Goal: Check status: Check status

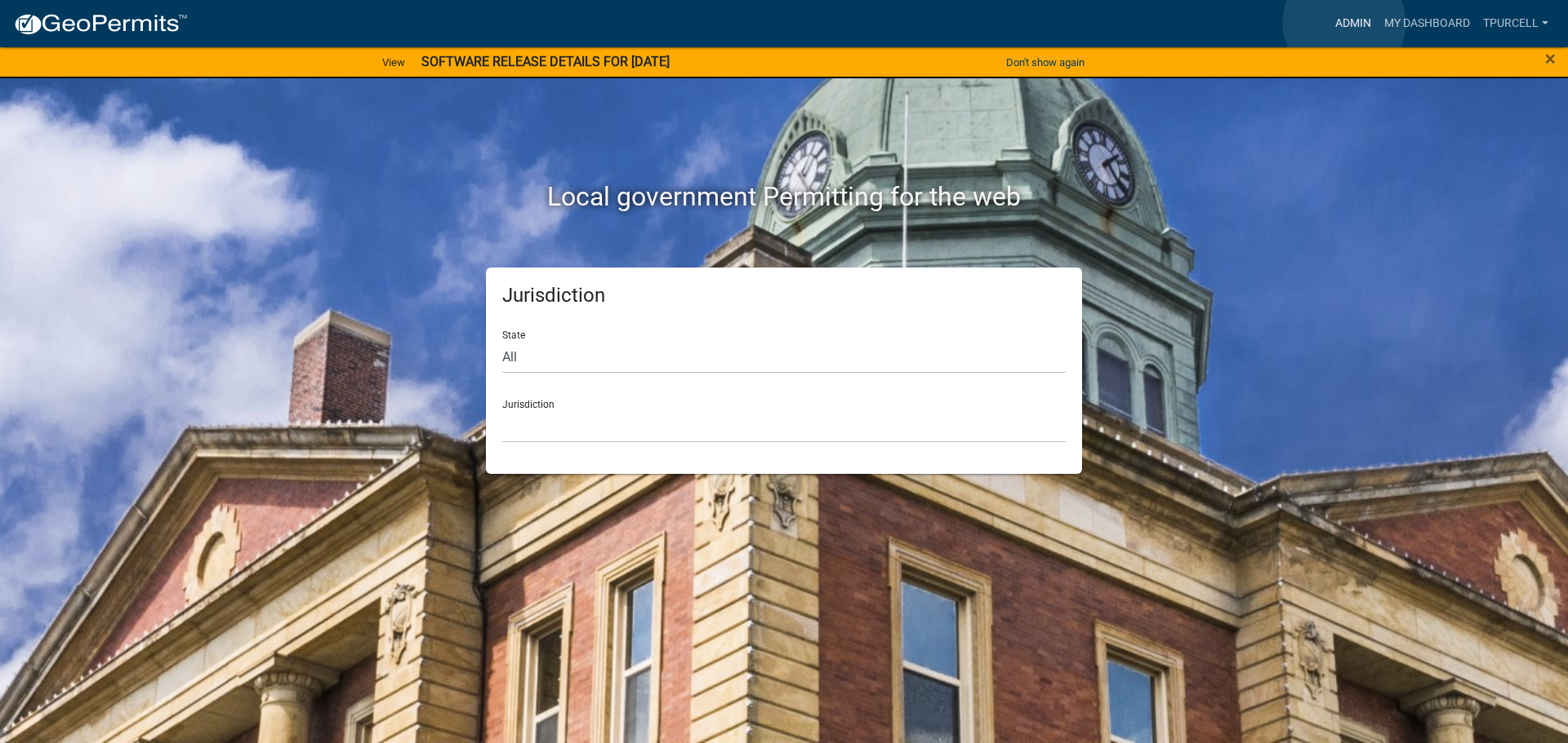
click at [1344, 23] on link "Admin" at bounding box center [1352, 23] width 49 height 31
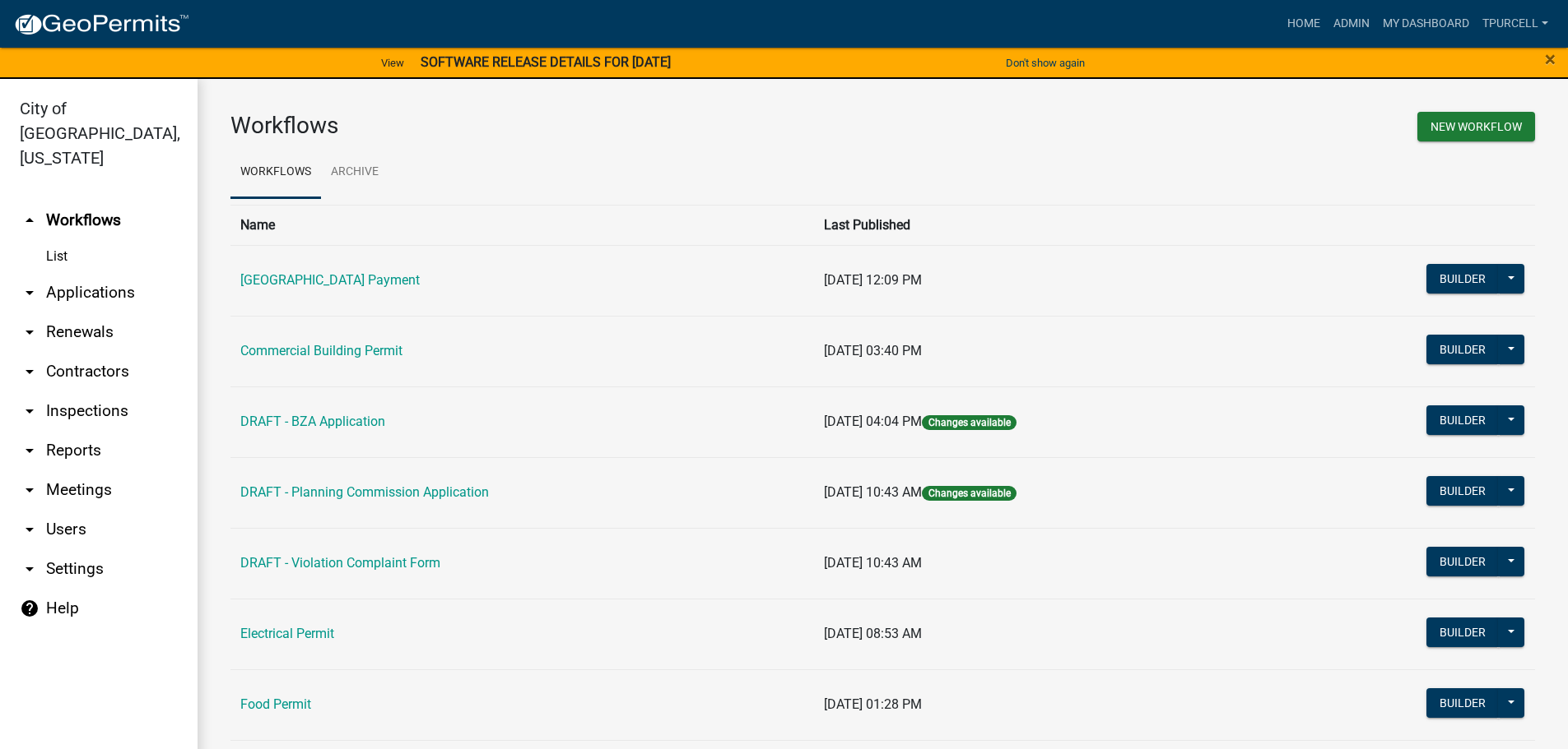
click at [110, 273] on link "arrow_drop_down Applications" at bounding box center [98, 292] width 198 height 40
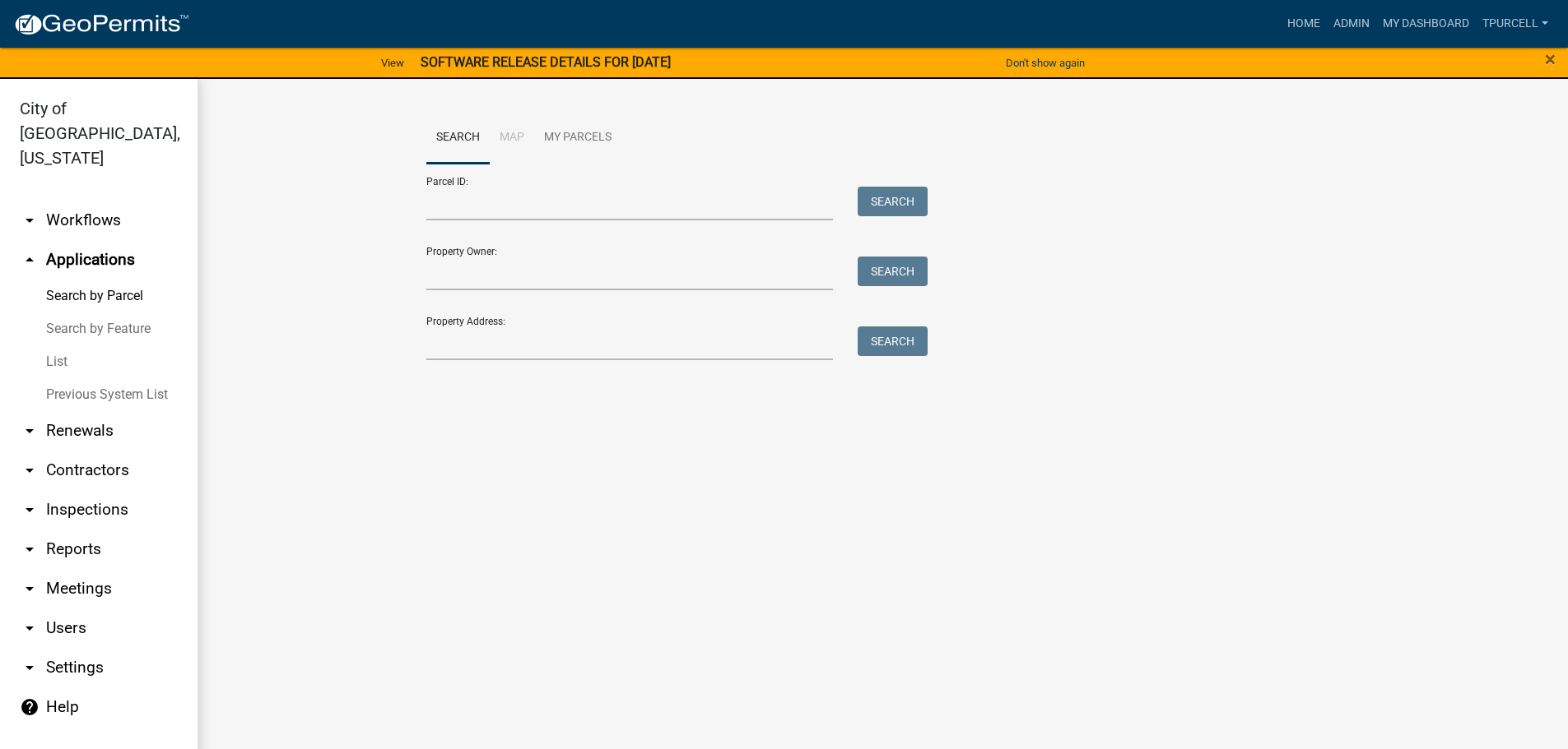
click at [54, 346] on link "List" at bounding box center [98, 362] width 198 height 33
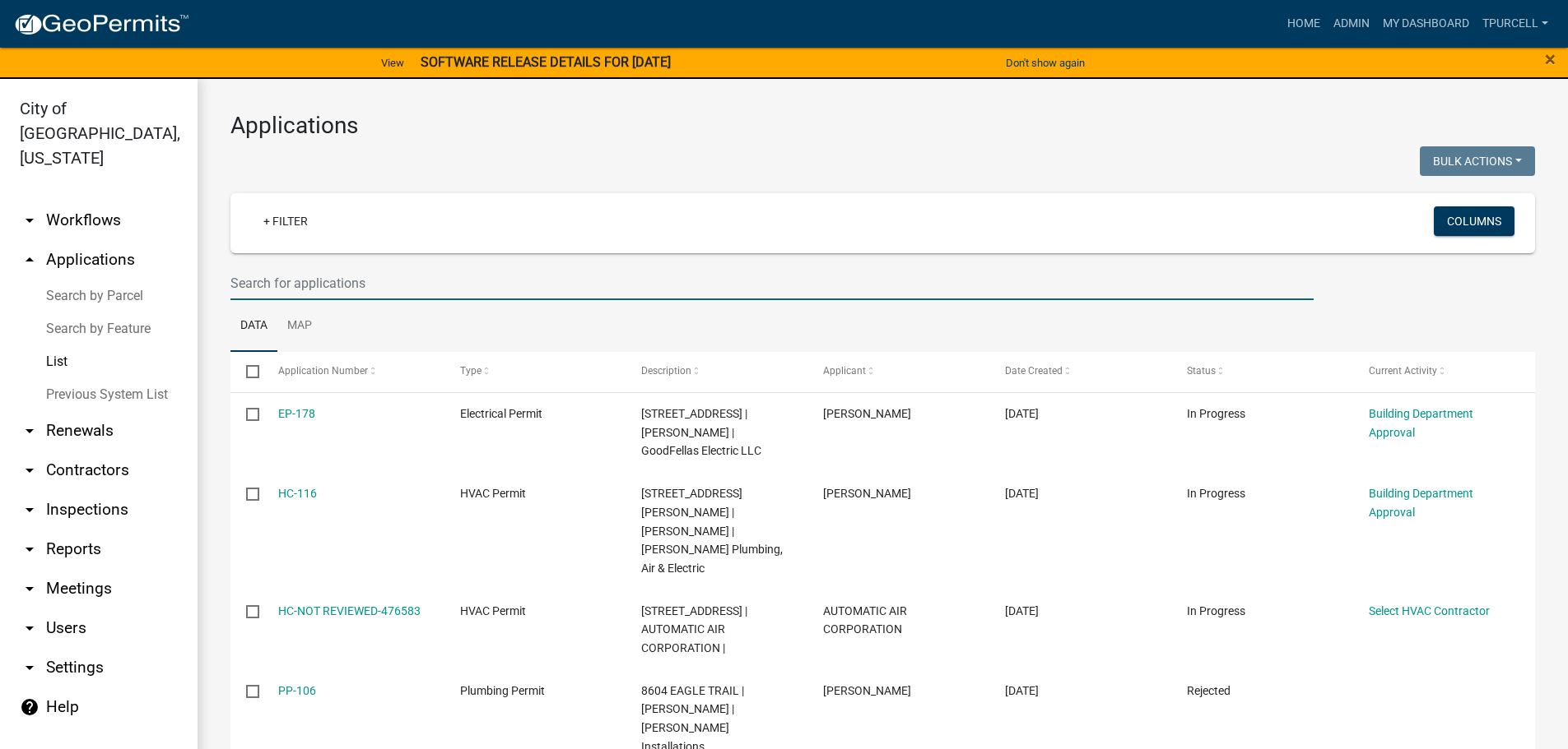
click at [332, 278] on input "text" at bounding box center [771, 283] width 1083 height 34
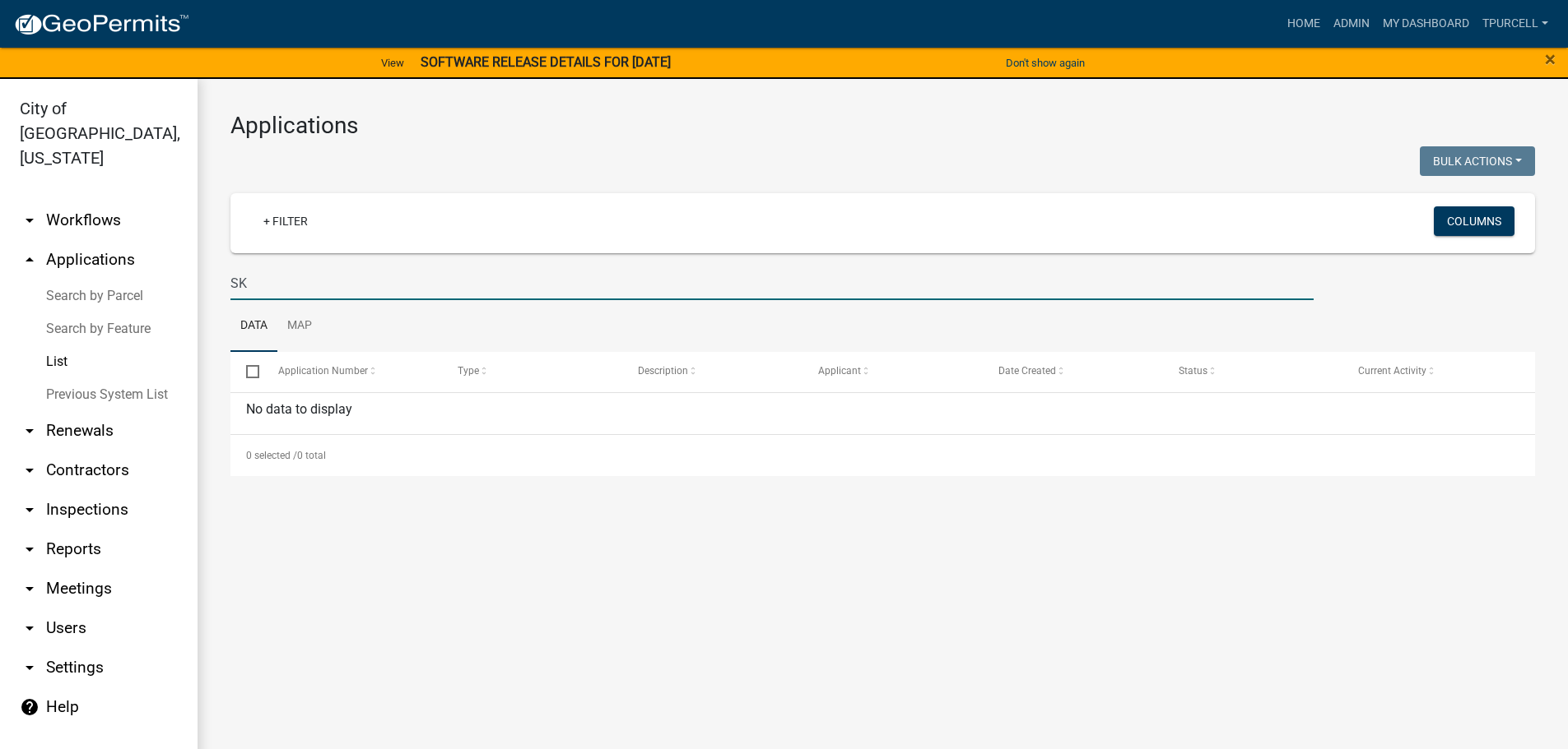
type input "S"
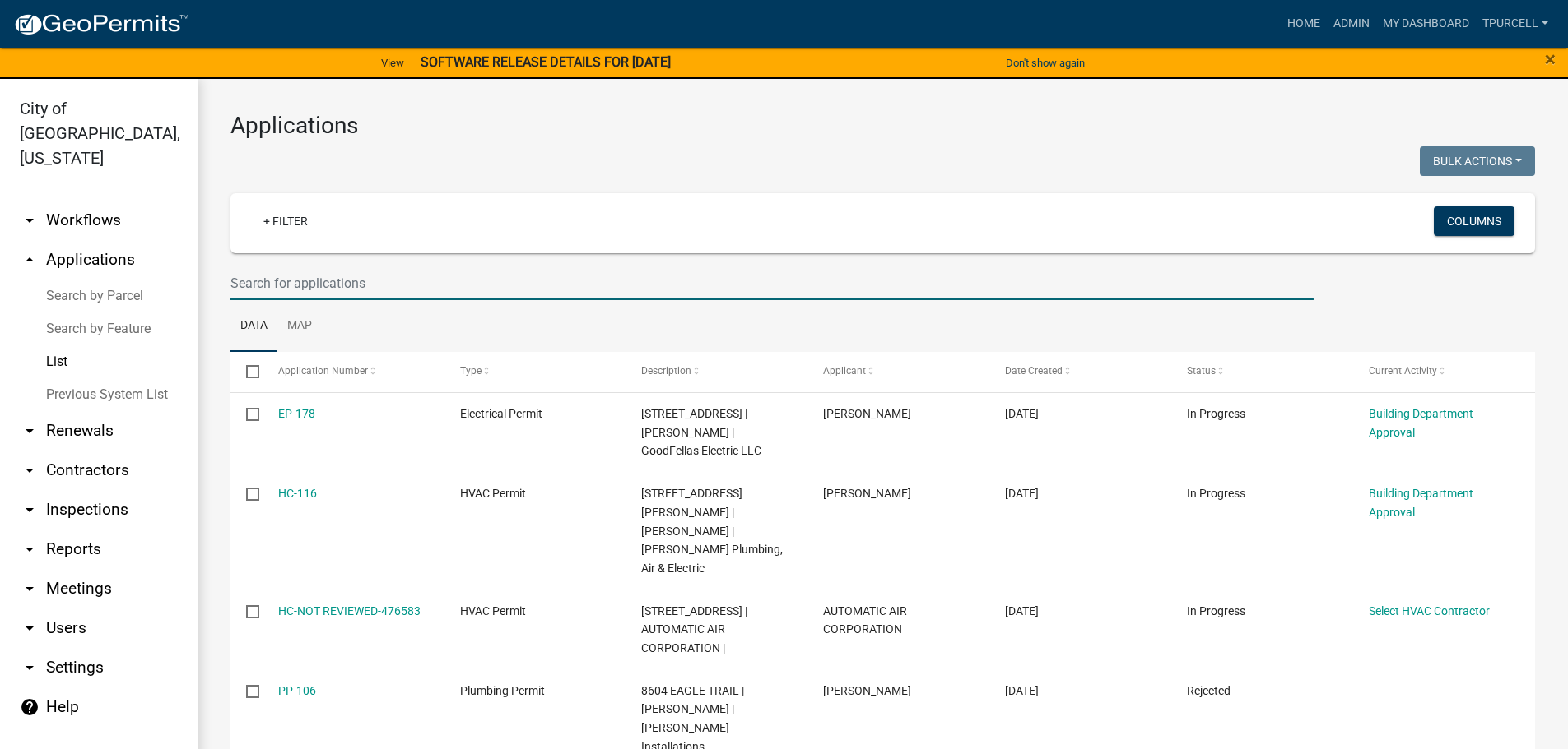
click at [310, 285] on input "text" at bounding box center [771, 283] width 1083 height 34
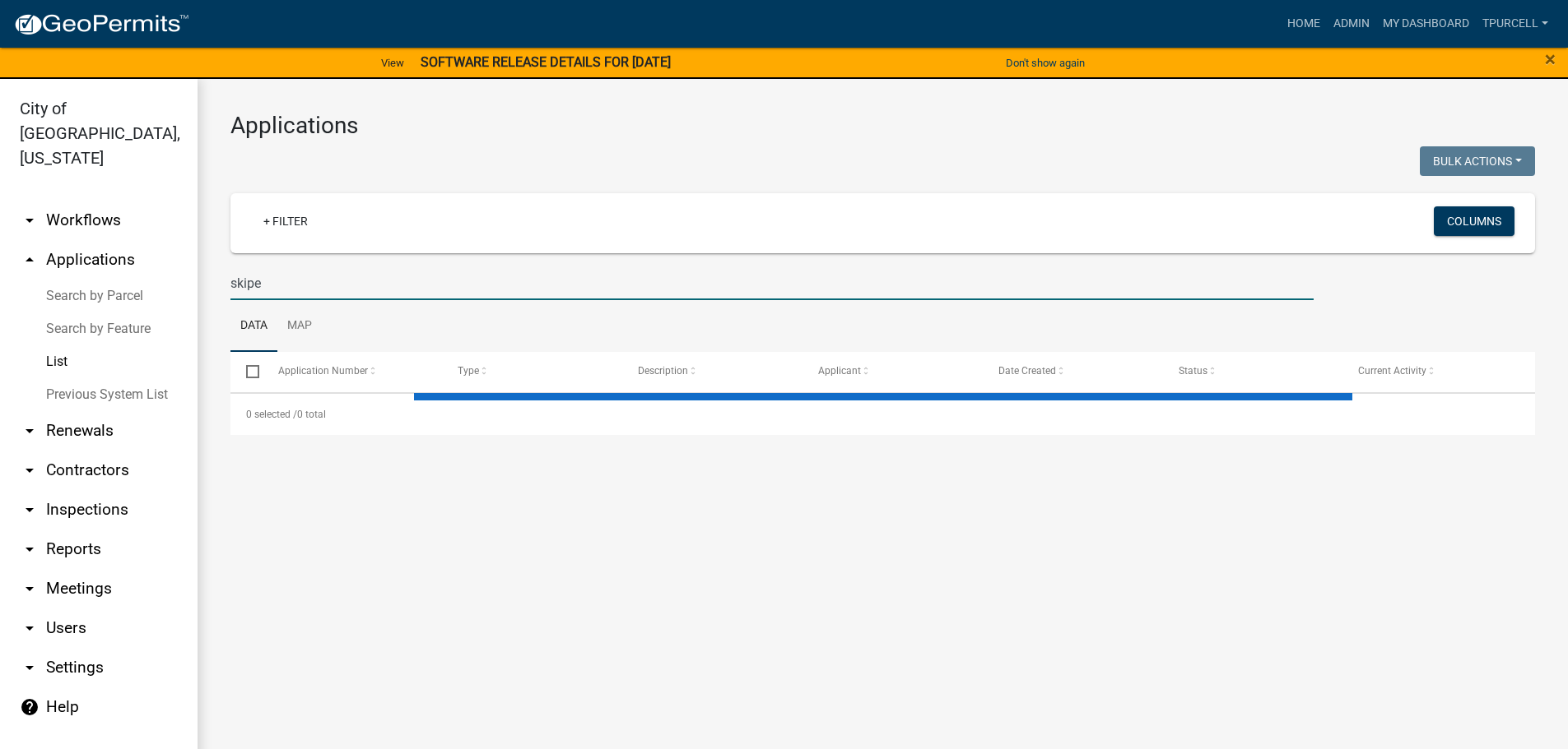
type input "skiper"
